Goal: Find specific page/section

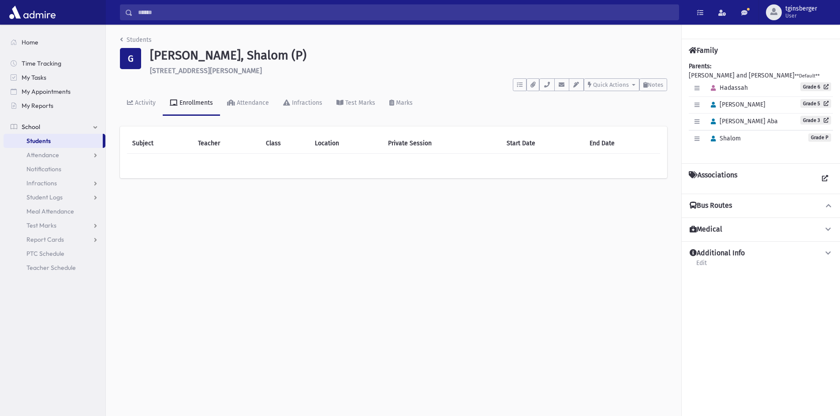
click at [727, 206] on h4 "Bus Routes" at bounding box center [710, 205] width 42 height 9
click at [830, 206] on icon at bounding box center [828, 206] width 8 height 6
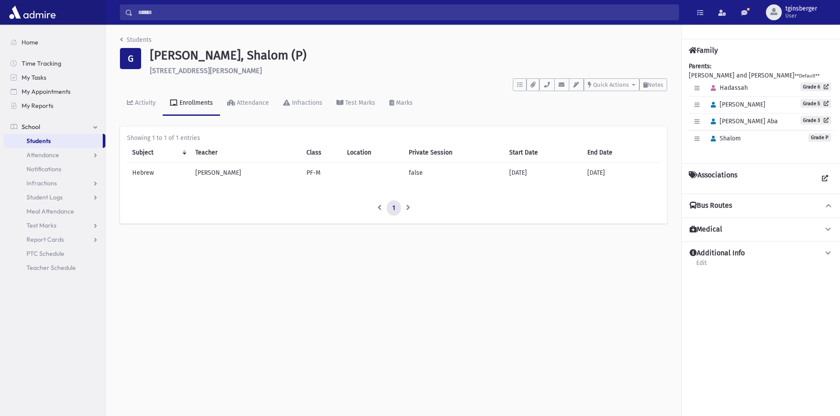
click at [729, 204] on h4 "Bus Routes" at bounding box center [710, 205] width 42 height 9
click at [828, 207] on icon at bounding box center [828, 206] width 8 height 6
click at [817, 87] on link "Grade 6" at bounding box center [815, 86] width 31 height 9
